Goal: Transaction & Acquisition: Download file/media

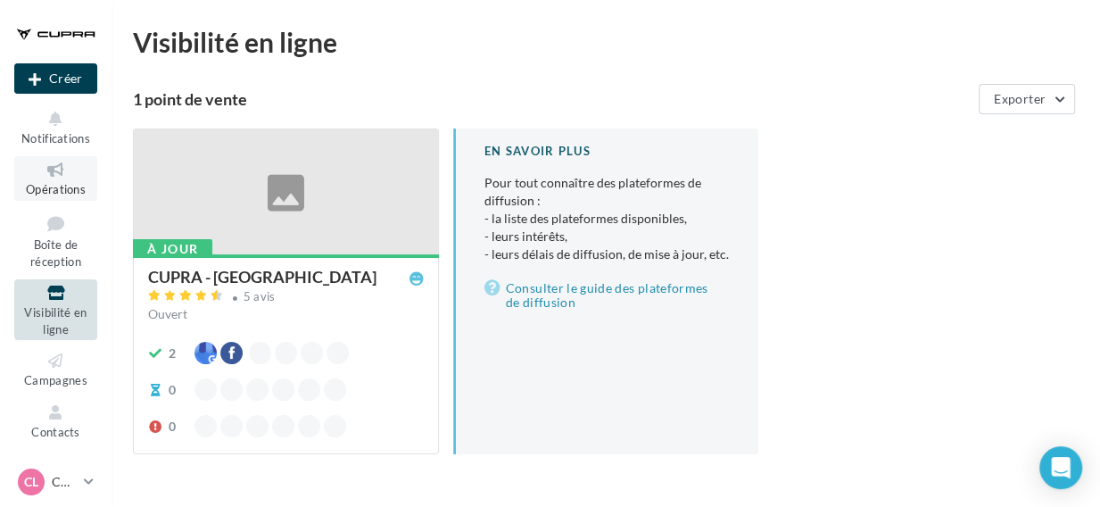
click at [54, 169] on icon at bounding box center [56, 170] width 72 height 21
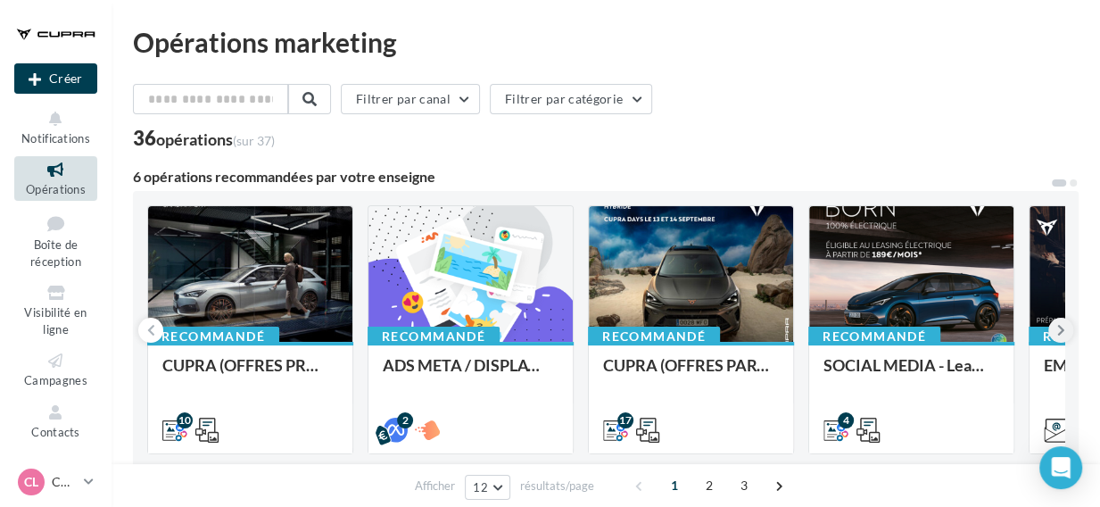
click at [1060, 329] on icon at bounding box center [1061, 330] width 8 height 18
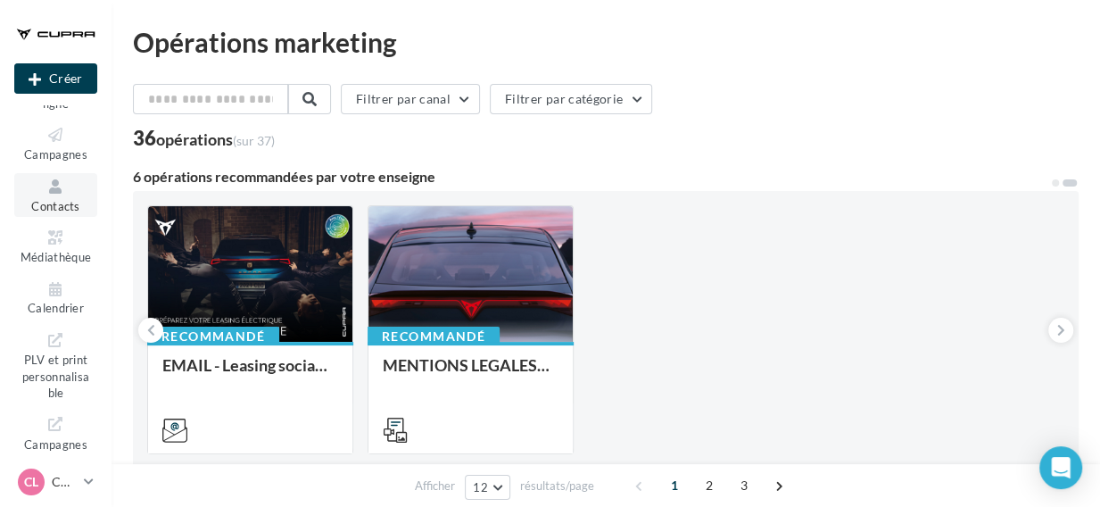
scroll to position [231, 0]
click at [62, 238] on icon at bounding box center [56, 232] width 72 height 21
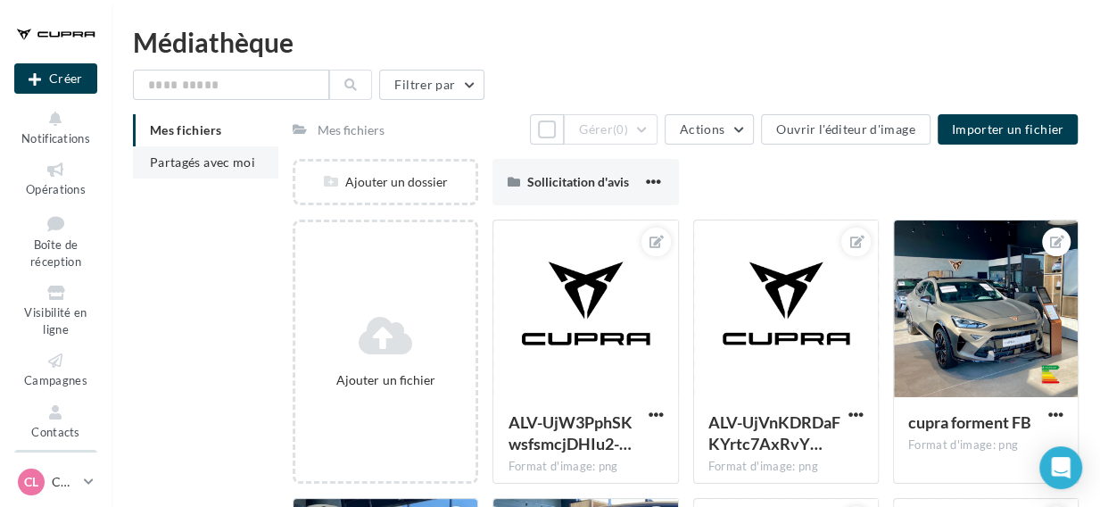
click at [185, 155] on span "Partagés avec moi" at bounding box center [202, 161] width 105 height 15
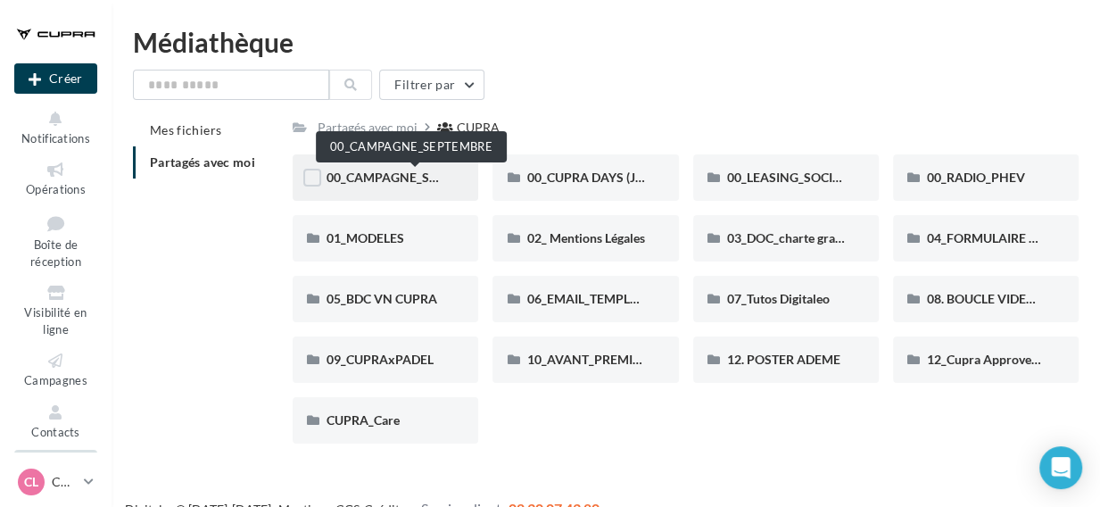
click at [400, 182] on span "00_CAMPAGNE_SEPTEMBRE" at bounding box center [409, 176] width 167 height 15
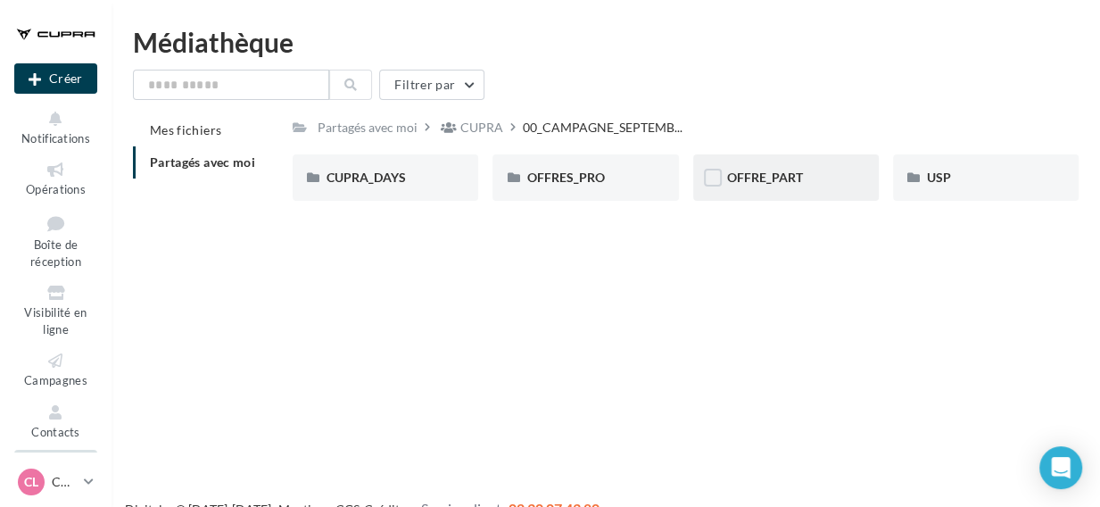
click at [803, 195] on div "OFFRE_PART" at bounding box center [786, 177] width 186 height 46
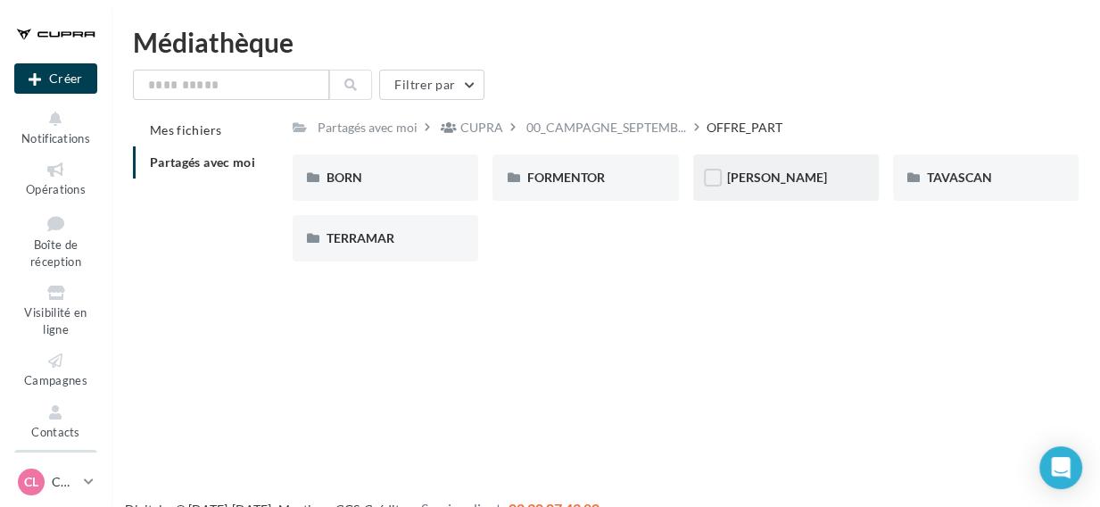
click at [775, 182] on div "[PERSON_NAME]" at bounding box center [786, 178] width 118 height 18
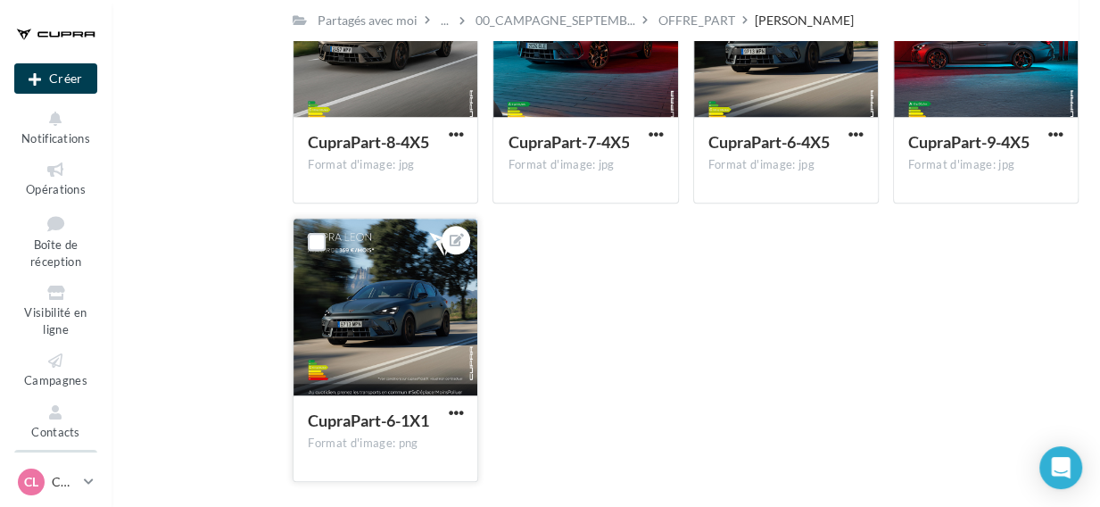
scroll to position [493, 0]
click at [457, 412] on span "button" at bounding box center [455, 411] width 15 height 15
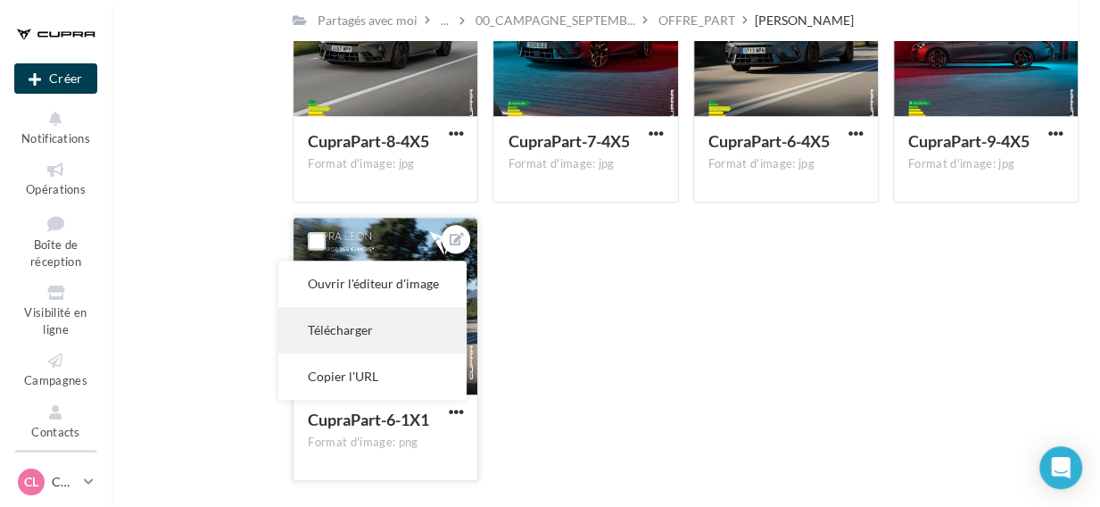
click at [379, 332] on button "Télécharger" at bounding box center [372, 330] width 188 height 46
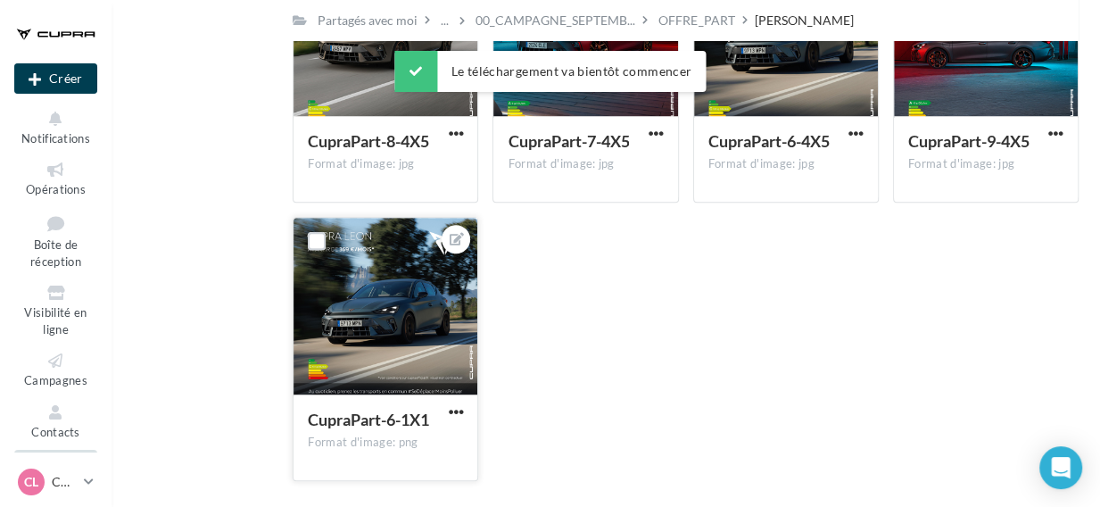
click at [664, 315] on div "CupraPart-8-9X16 Format d'image: jpg CupraPart-8-9X16 CupraPart-6-9X16 Format d…" at bounding box center [693, 77] width 800 height 835
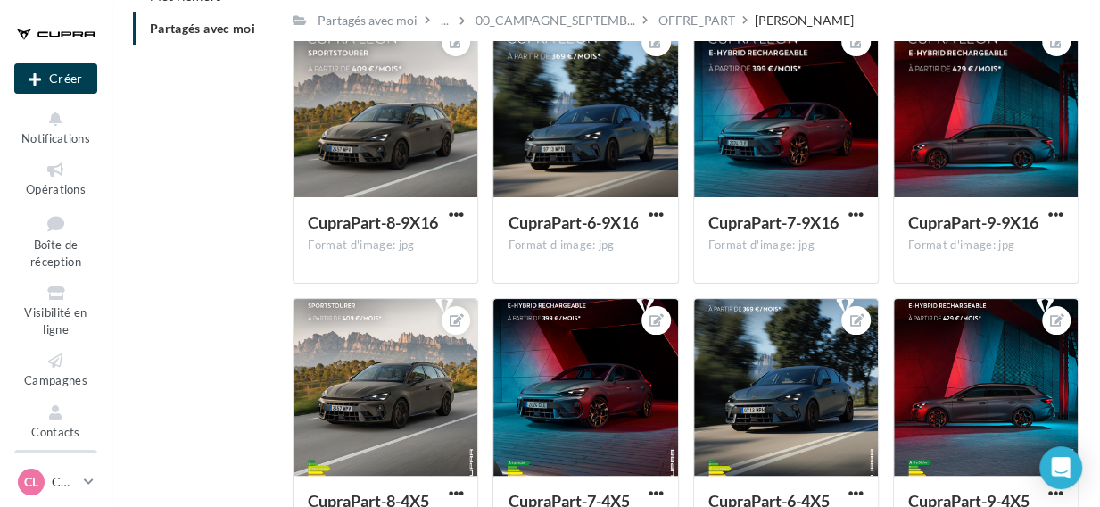
scroll to position [128, 0]
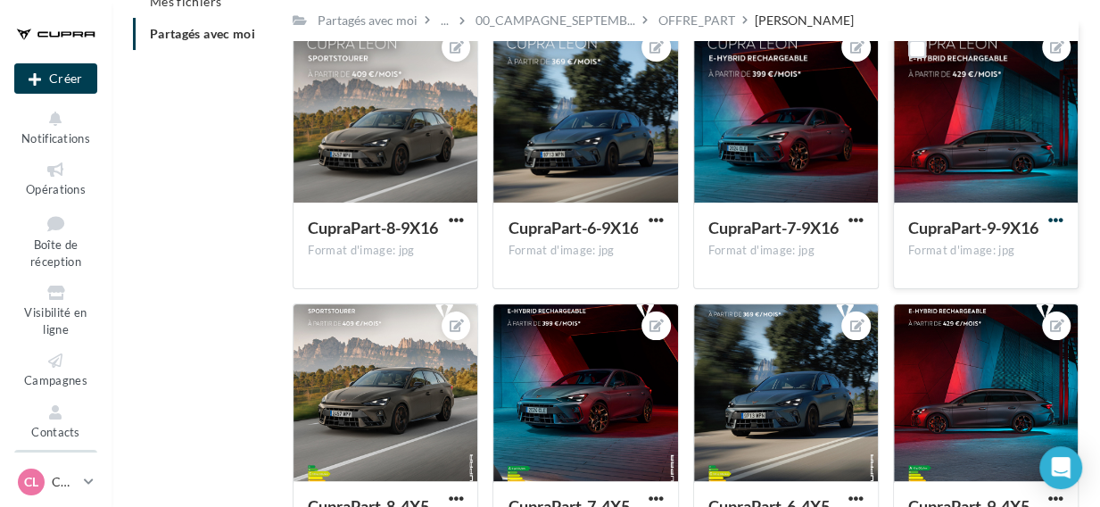
click at [1058, 218] on span "button" at bounding box center [1055, 219] width 15 height 15
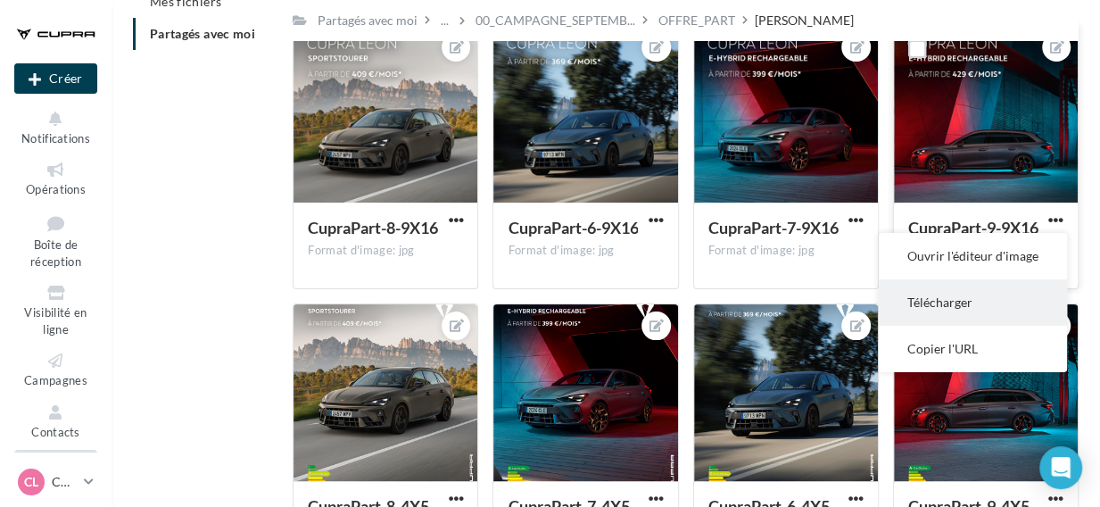
click at [937, 303] on button "Télécharger" at bounding box center [972, 302] width 188 height 46
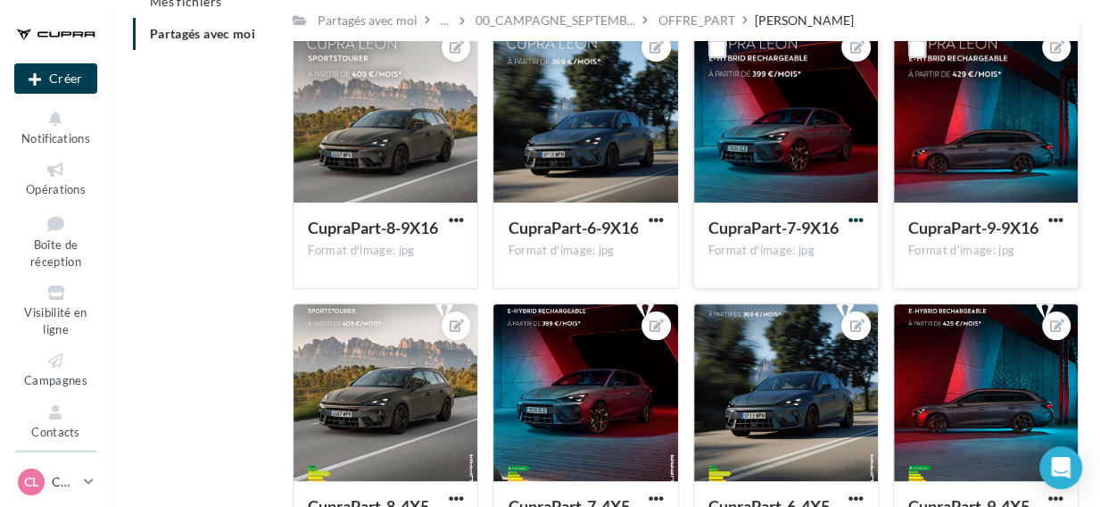
click at [855, 224] on span "button" at bounding box center [855, 219] width 15 height 15
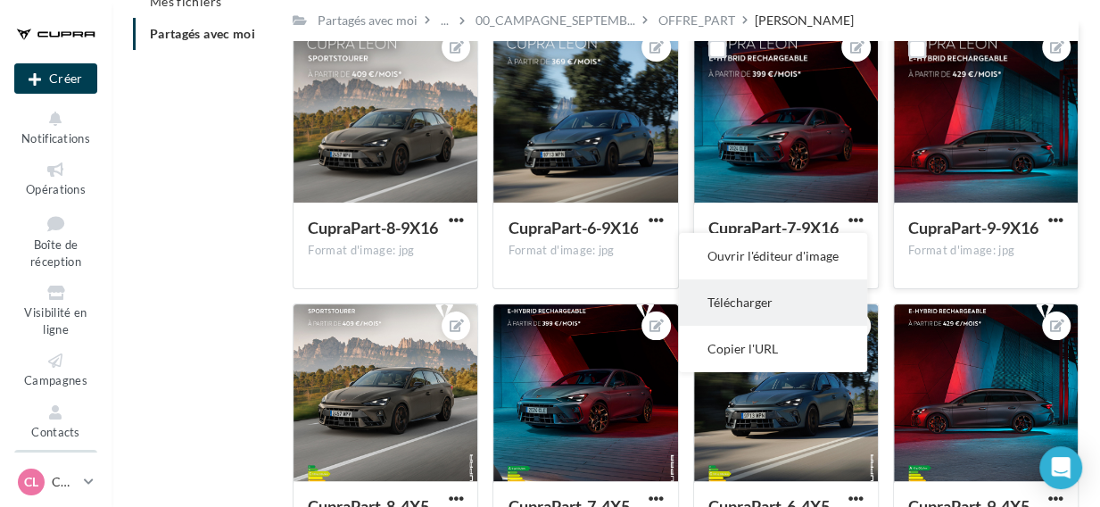
click at [781, 297] on button "Télécharger" at bounding box center [773, 302] width 188 height 46
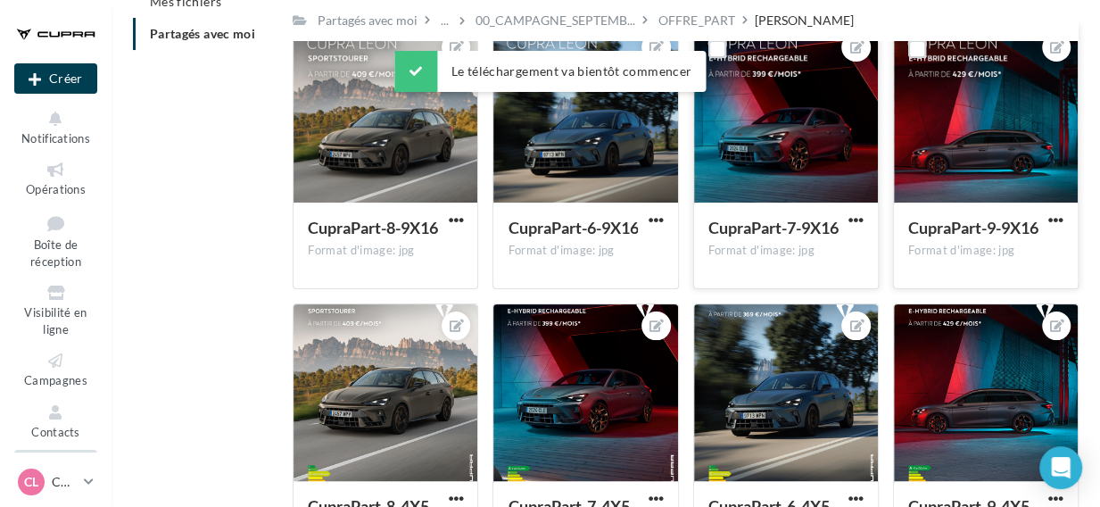
click at [877, 233] on div "CupraPart-7-9X16 Format d'image: jpg" at bounding box center [786, 244] width 184 height 84
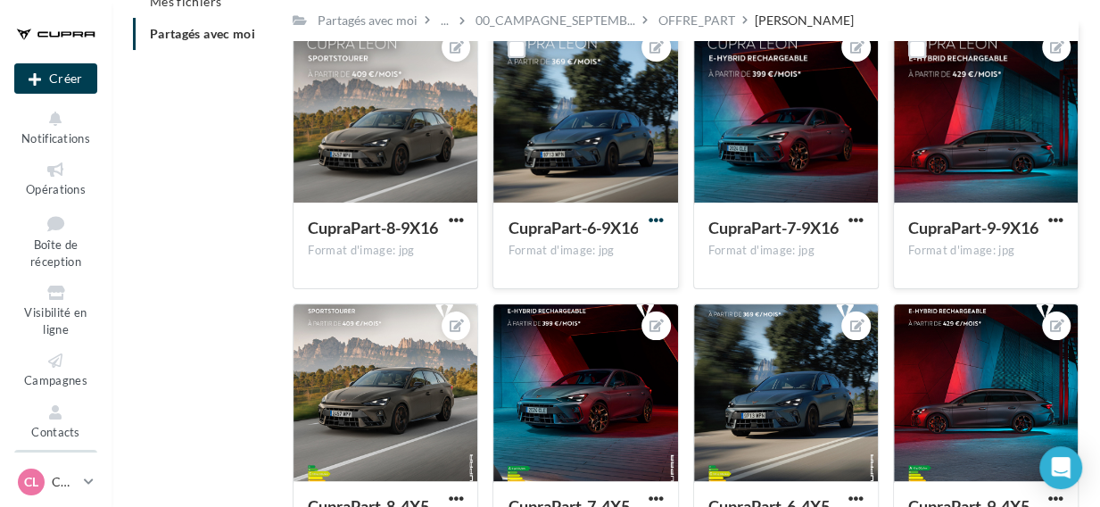
click at [653, 215] on span "button" at bounding box center [655, 219] width 15 height 15
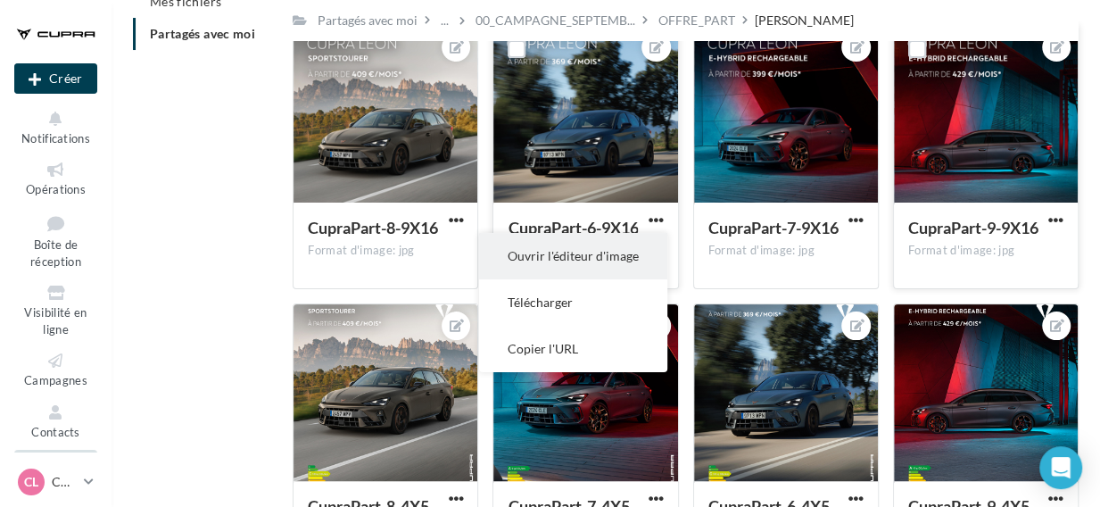
click at [613, 268] on button "Ouvrir l'éditeur d'image" at bounding box center [573, 256] width 188 height 46
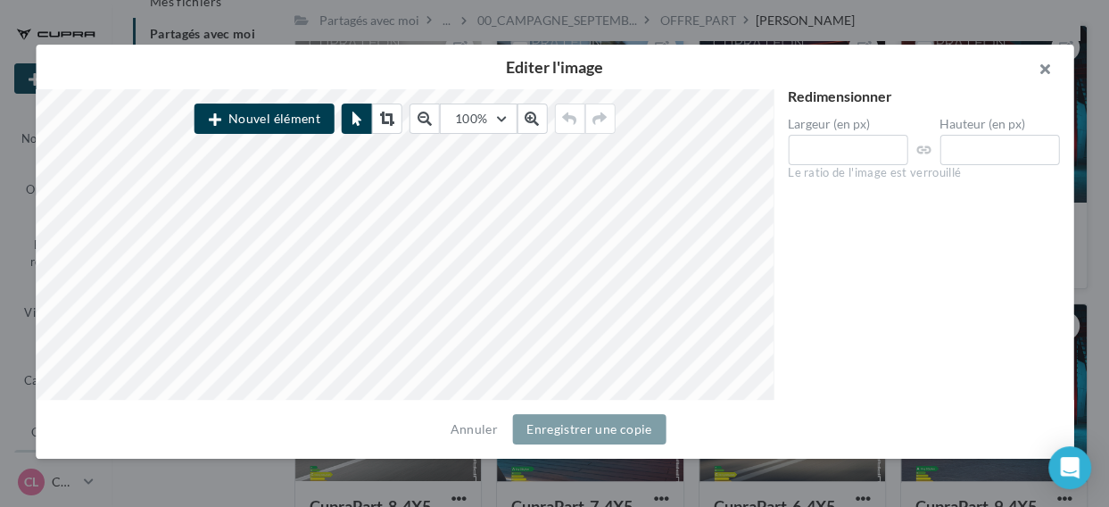
click at [1044, 70] on button "button" at bounding box center [1037, 72] width 71 height 54
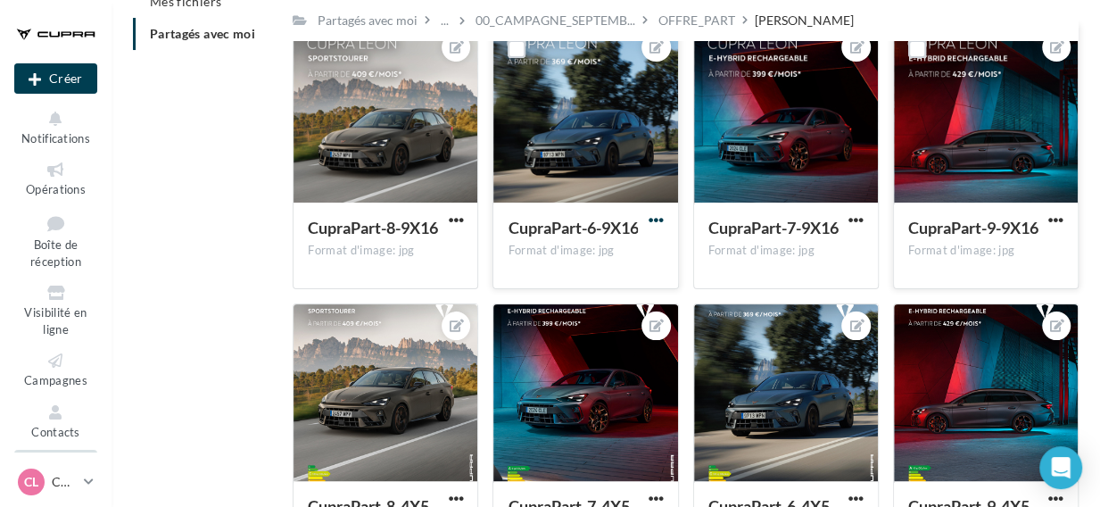
click at [656, 219] on span "button" at bounding box center [655, 219] width 15 height 15
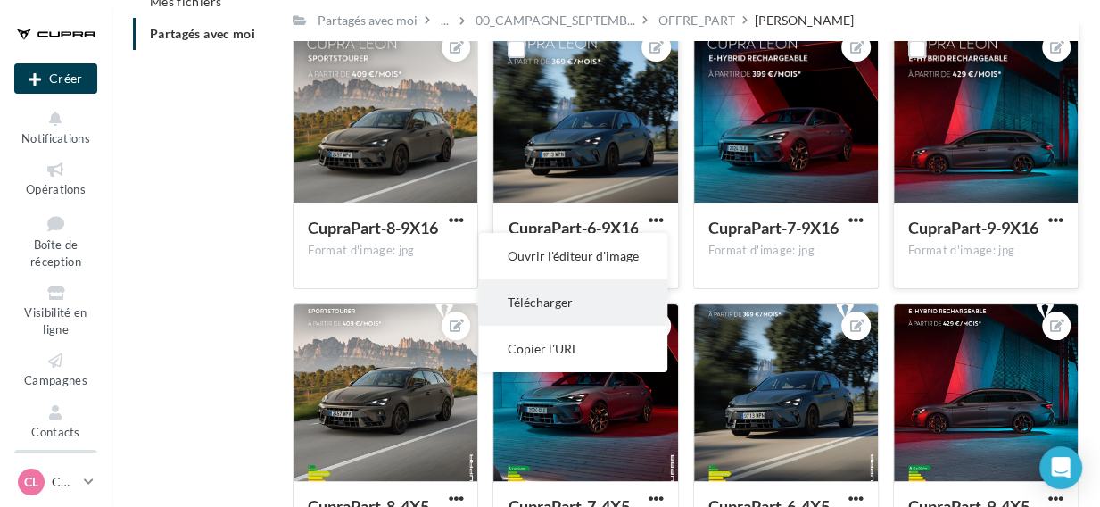
click at [584, 298] on button "Télécharger" at bounding box center [573, 302] width 188 height 46
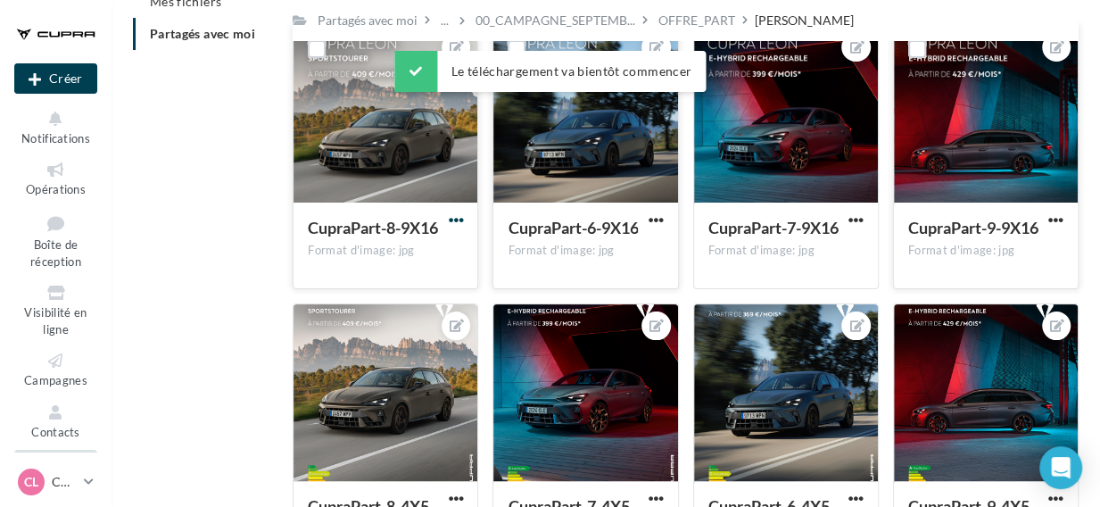
click at [451, 223] on span "button" at bounding box center [455, 219] width 15 height 15
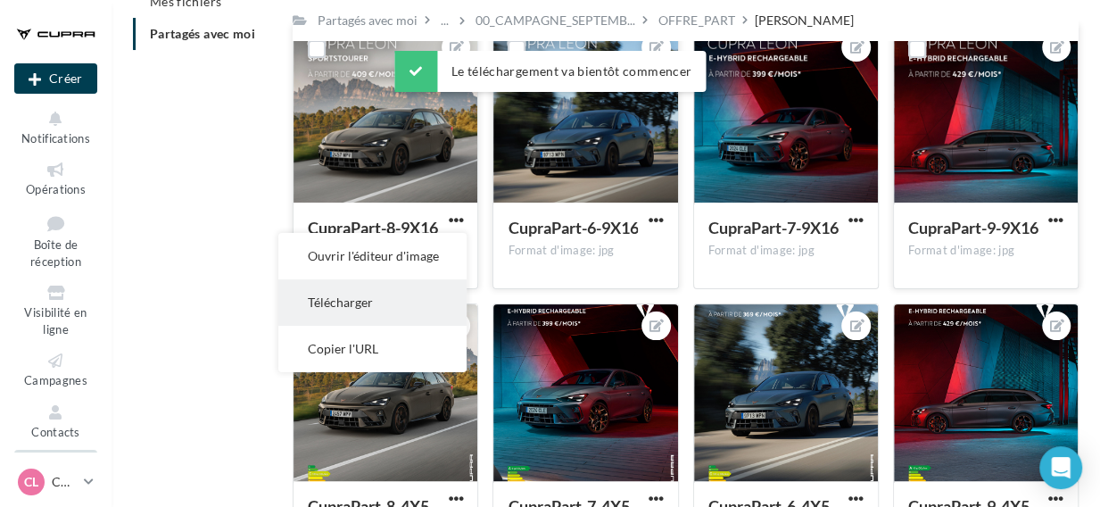
click at [363, 295] on button "Télécharger" at bounding box center [372, 302] width 188 height 46
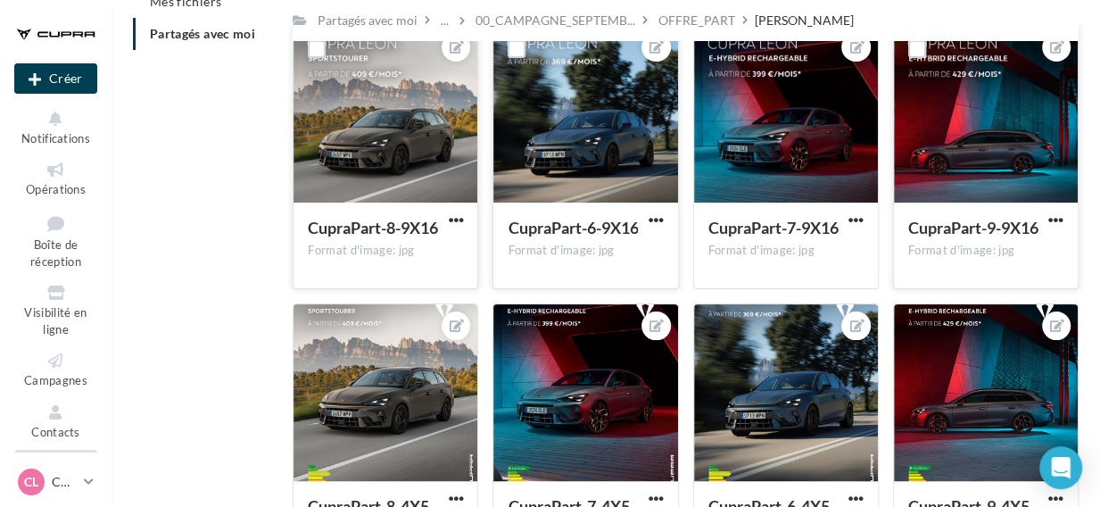
scroll to position [0, 0]
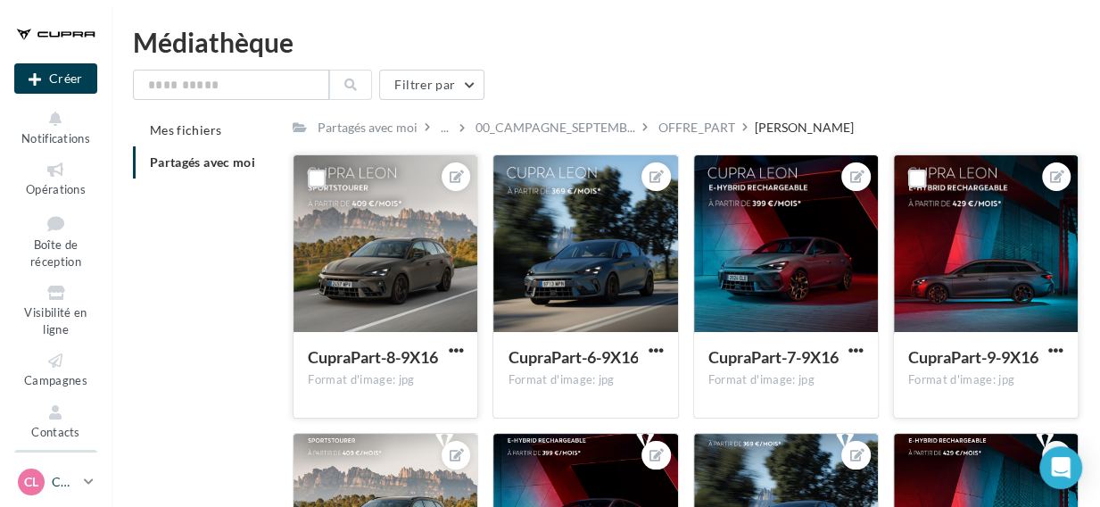
click at [86, 482] on icon at bounding box center [89, 481] width 10 height 15
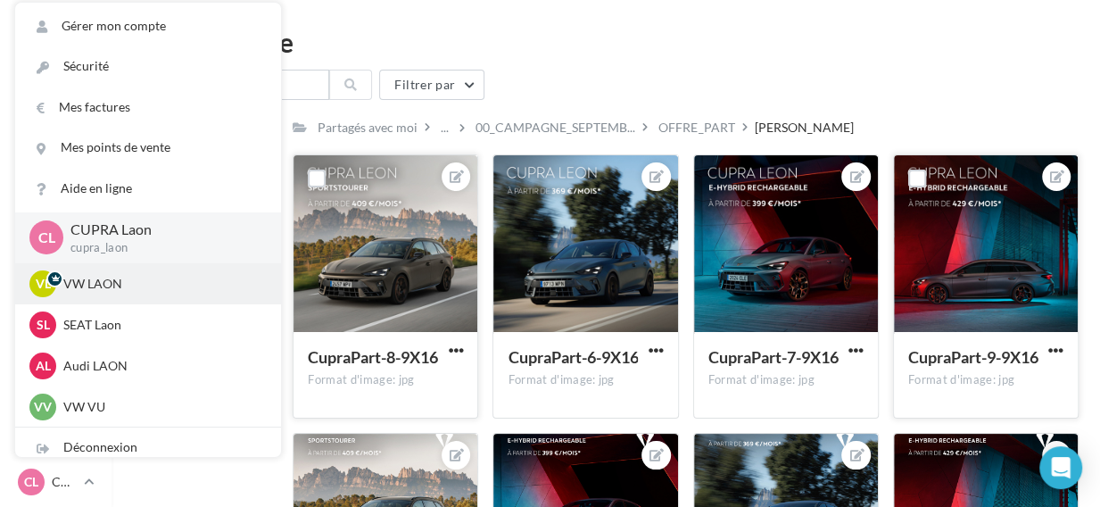
click at [131, 292] on p "VW LAON" at bounding box center [161, 284] width 196 height 18
